Goal: Task Accomplishment & Management: Manage account settings

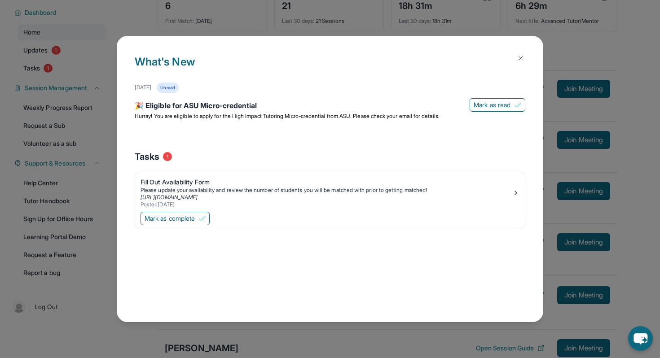
scroll to position [61, 0]
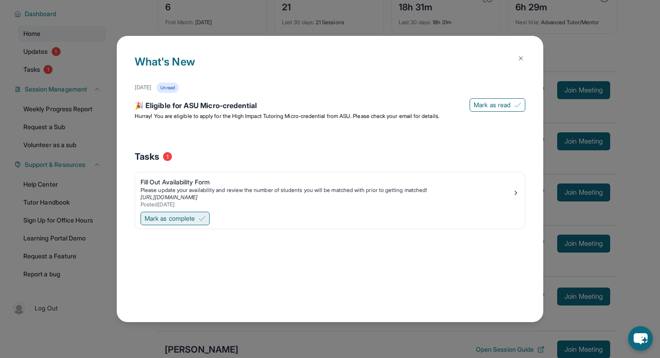
click at [184, 219] on span "Mark as complete" at bounding box center [169, 218] width 50 height 9
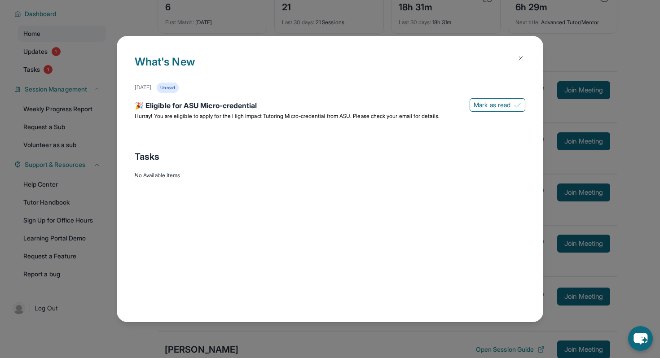
click at [524, 56] on img at bounding box center [520, 58] width 7 height 7
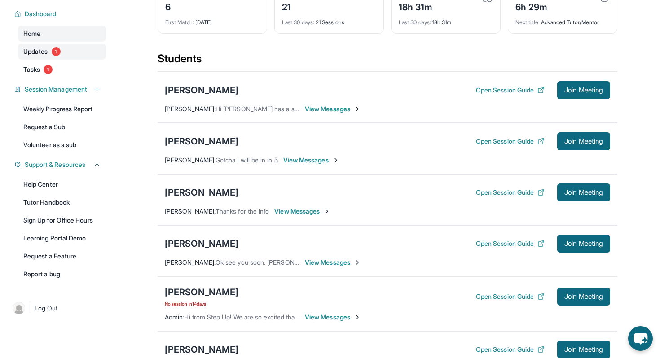
click at [31, 56] on span "Updates" at bounding box center [35, 51] width 25 height 9
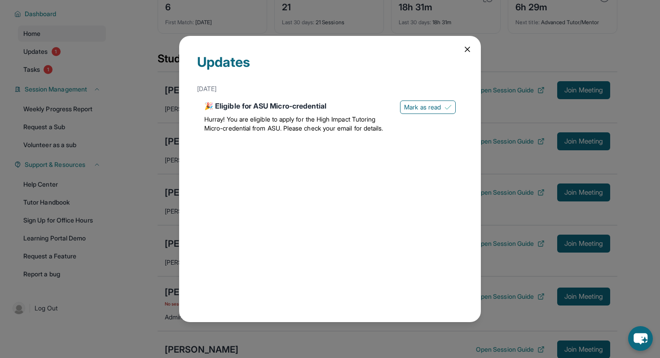
click at [46, 81] on div "Updates [DATE] 🎉 Eligible for ASU Micro-credential Hurray! You are eligible to …" at bounding box center [330, 179] width 660 height 358
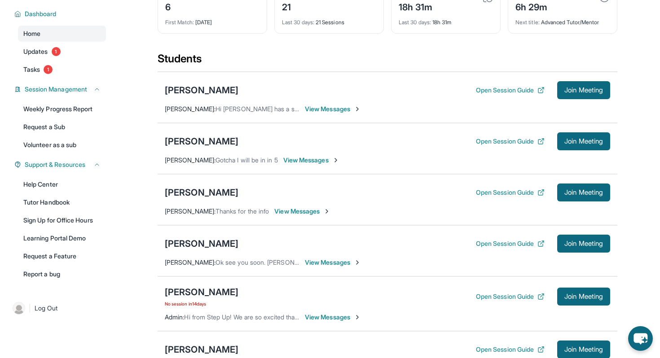
click at [46, 78] on link "Tasks 1" at bounding box center [62, 69] width 88 height 16
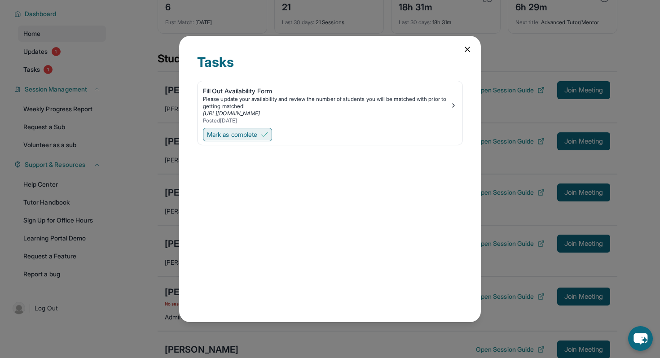
click at [265, 131] on button "Mark as complete" at bounding box center [237, 134] width 69 height 13
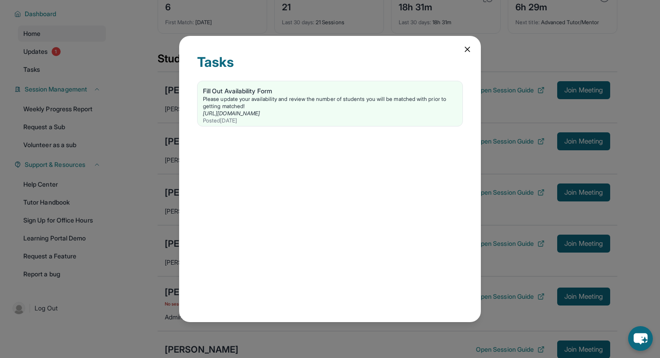
click at [462, 46] on div "Tasks Fill Out Availability Form Please update your availability and review the…" at bounding box center [330, 179] width 302 height 286
click at [464, 49] on icon at bounding box center [467, 49] width 9 height 9
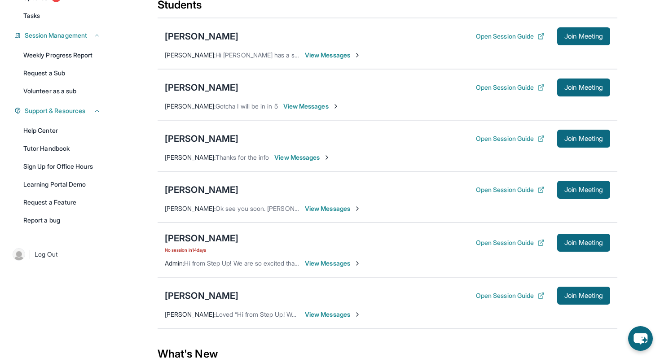
scroll to position [130, 0]
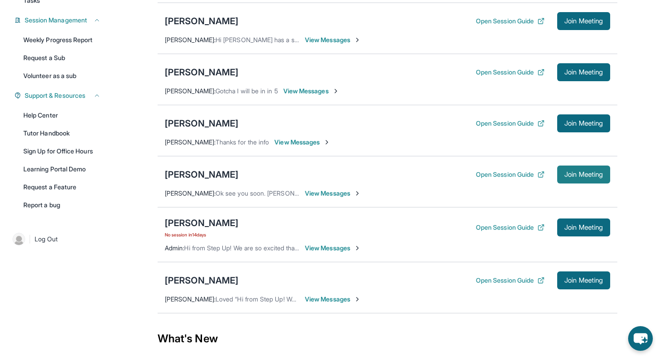
click at [571, 177] on span "Join Meeting" at bounding box center [583, 174] width 39 height 5
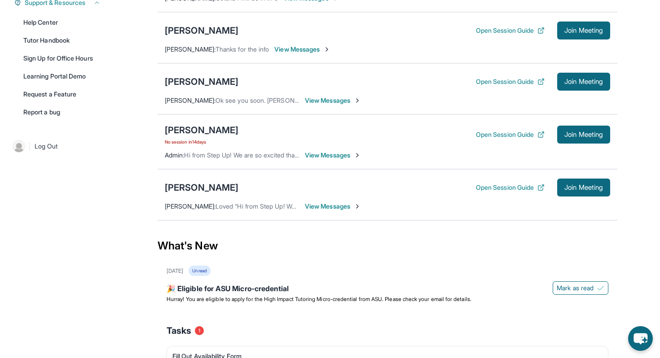
scroll to position [221, 0]
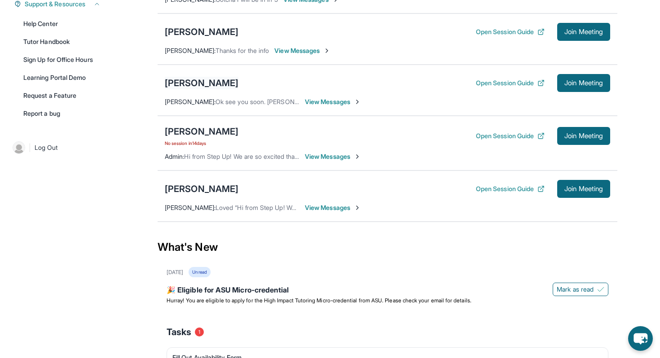
click at [174, 89] on div "[PERSON_NAME]" at bounding box center [202, 83] width 74 height 13
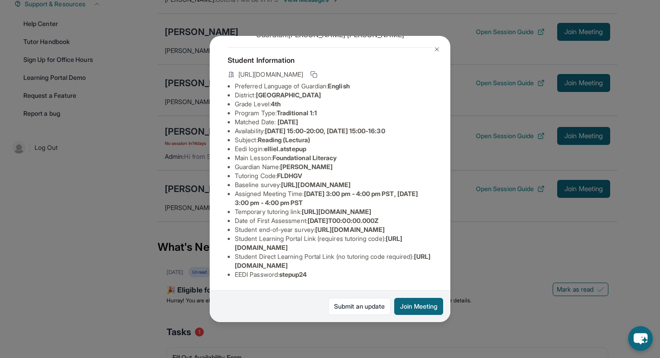
scroll to position [98, 0]
click at [435, 48] on img at bounding box center [436, 49] width 7 height 7
